Goal: Register for event/course

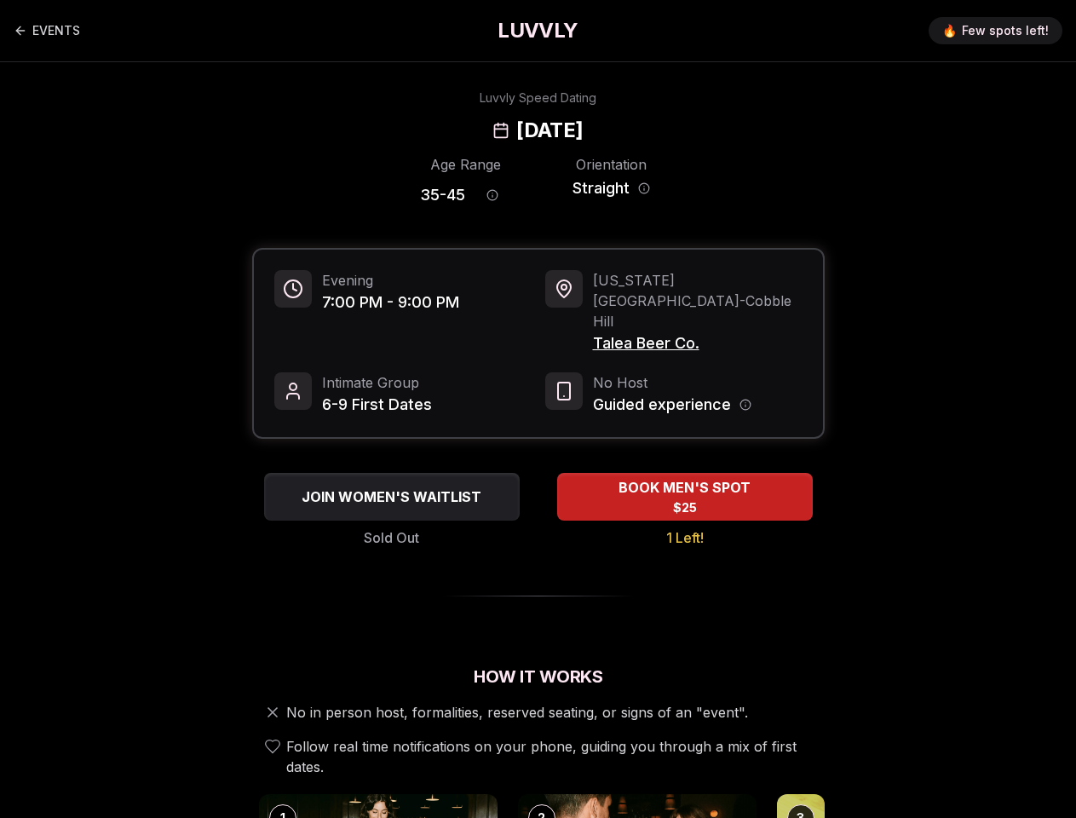
click at [493, 195] on icon "Age range information" at bounding box center [493, 196] width 0 height 2
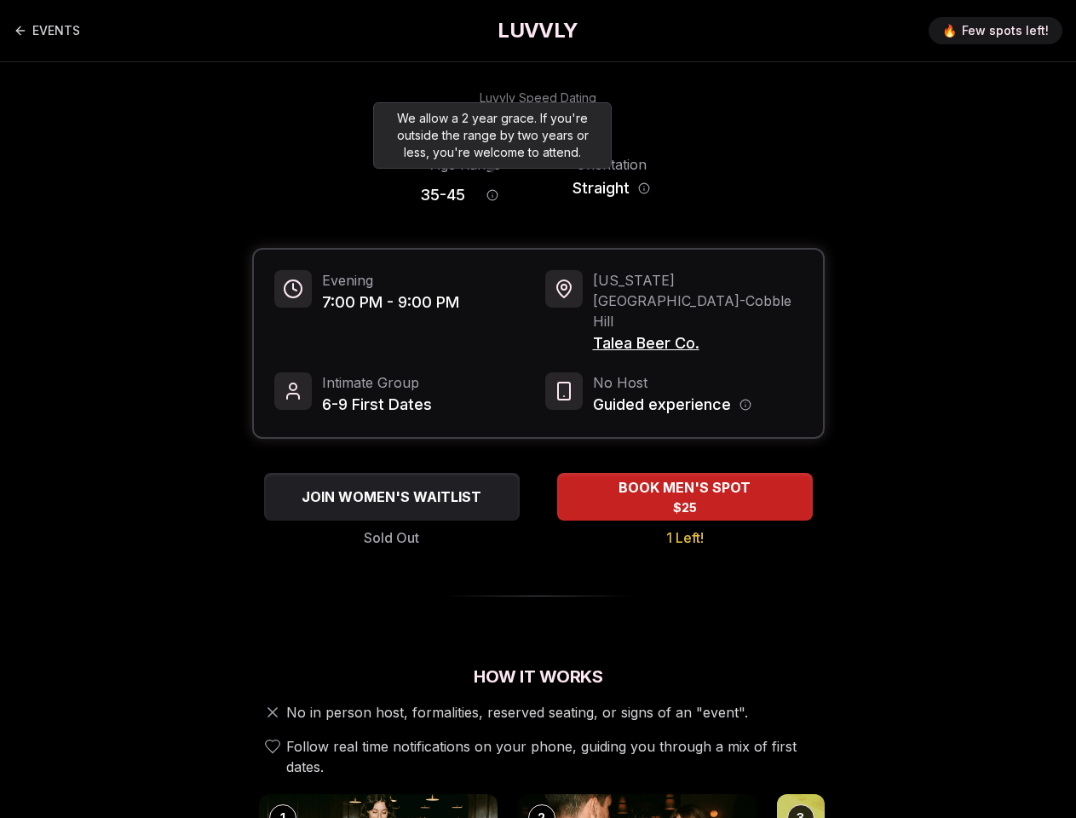
click at [644, 188] on icon "Orientation information" at bounding box center [644, 189] width 0 height 2
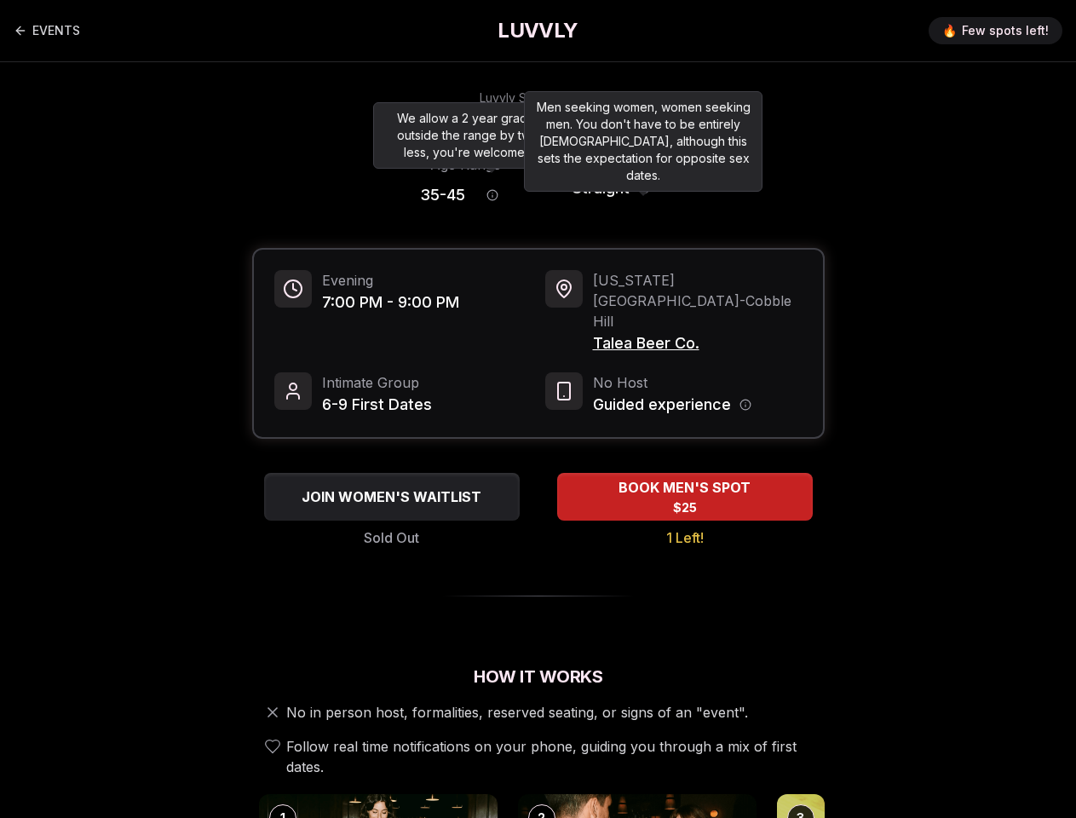
click at [682, 332] on span "Talea Beer Co." at bounding box center [698, 344] width 210 height 24
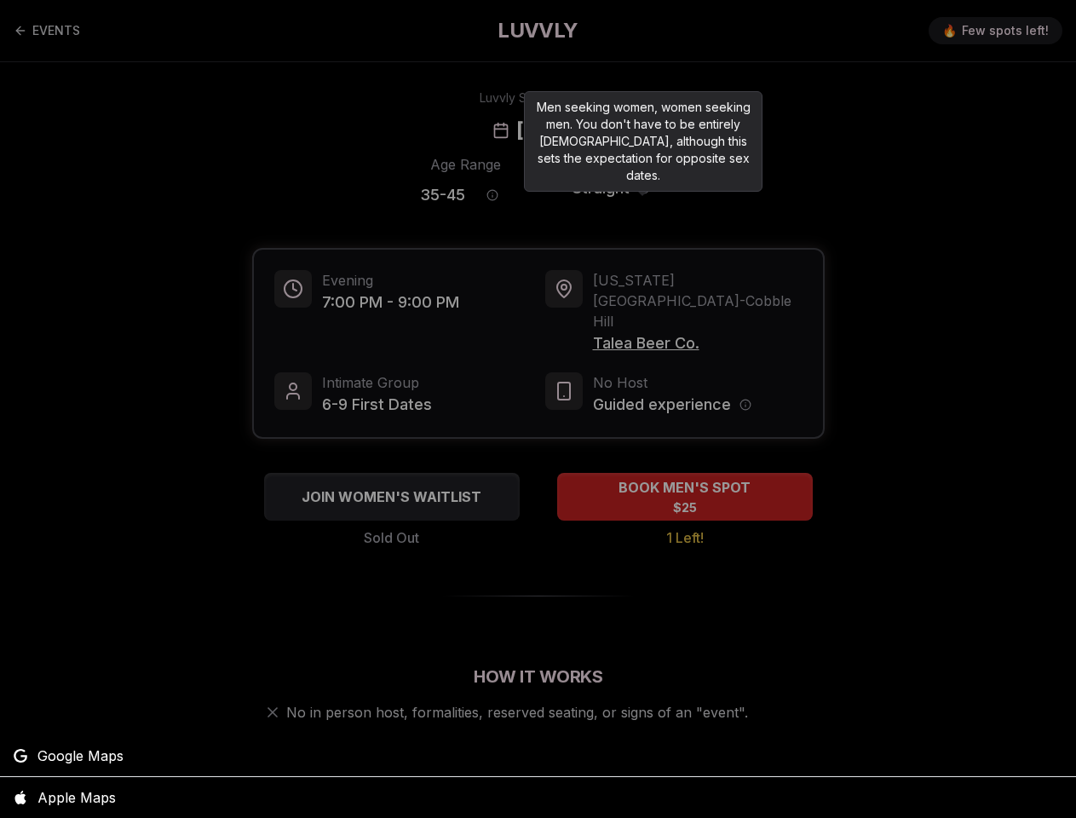
click at [745, 364] on div at bounding box center [538, 409] width 1076 height 818
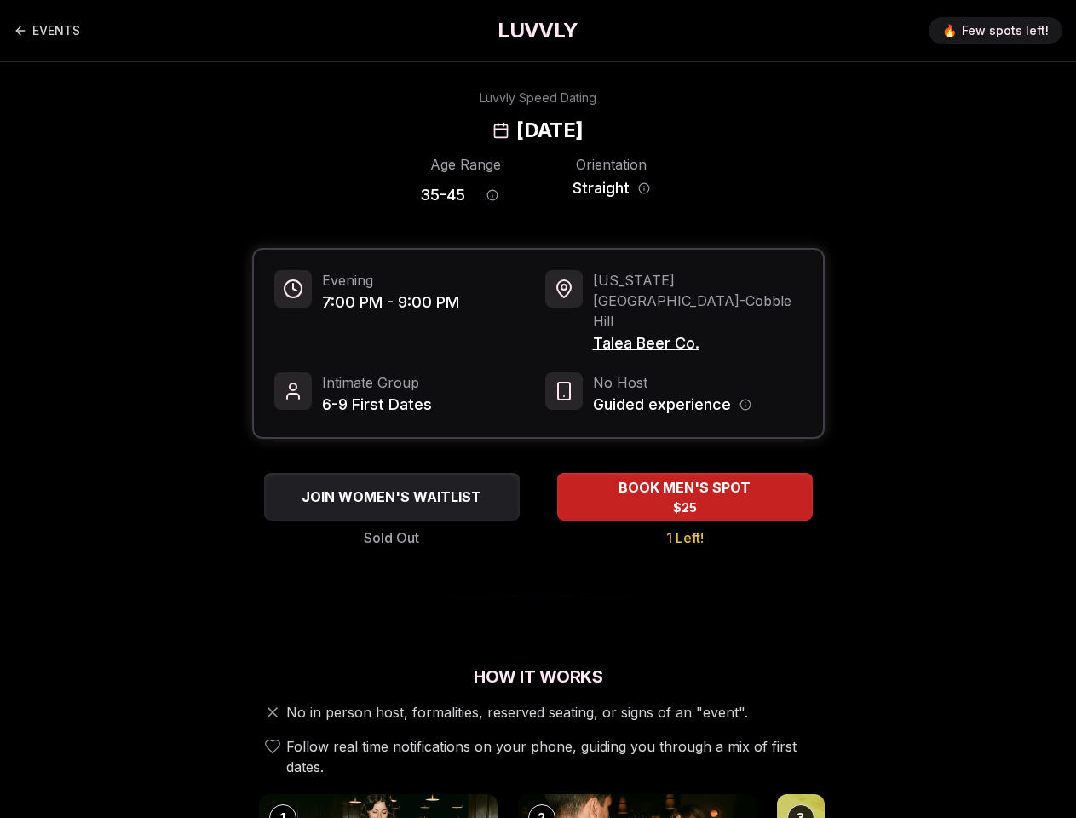
click at [392, 487] on span "JOIN WOMEN'S WAITLIST" at bounding box center [391, 497] width 187 height 20
click at [685, 477] on span "BOOK MEN'S SPOT" at bounding box center [684, 487] width 139 height 20
click at [539, 805] on div "2" at bounding box center [541, 818] width 27 height 27
